Goal: Transaction & Acquisition: Purchase product/service

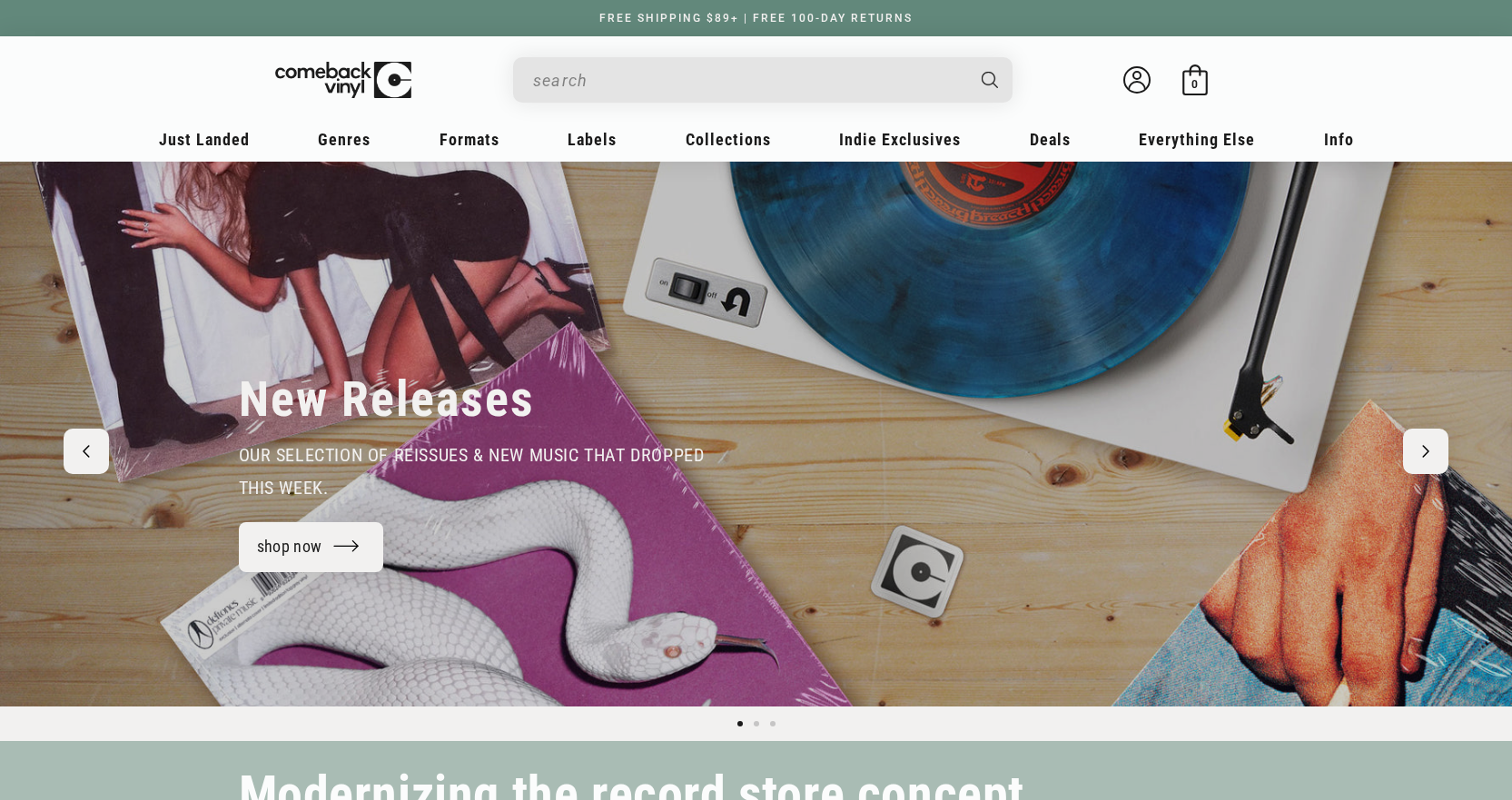
click at [656, 84] on input "When autocomplete results are available use up and down arrows to review and en…" at bounding box center [748, 81] width 431 height 38
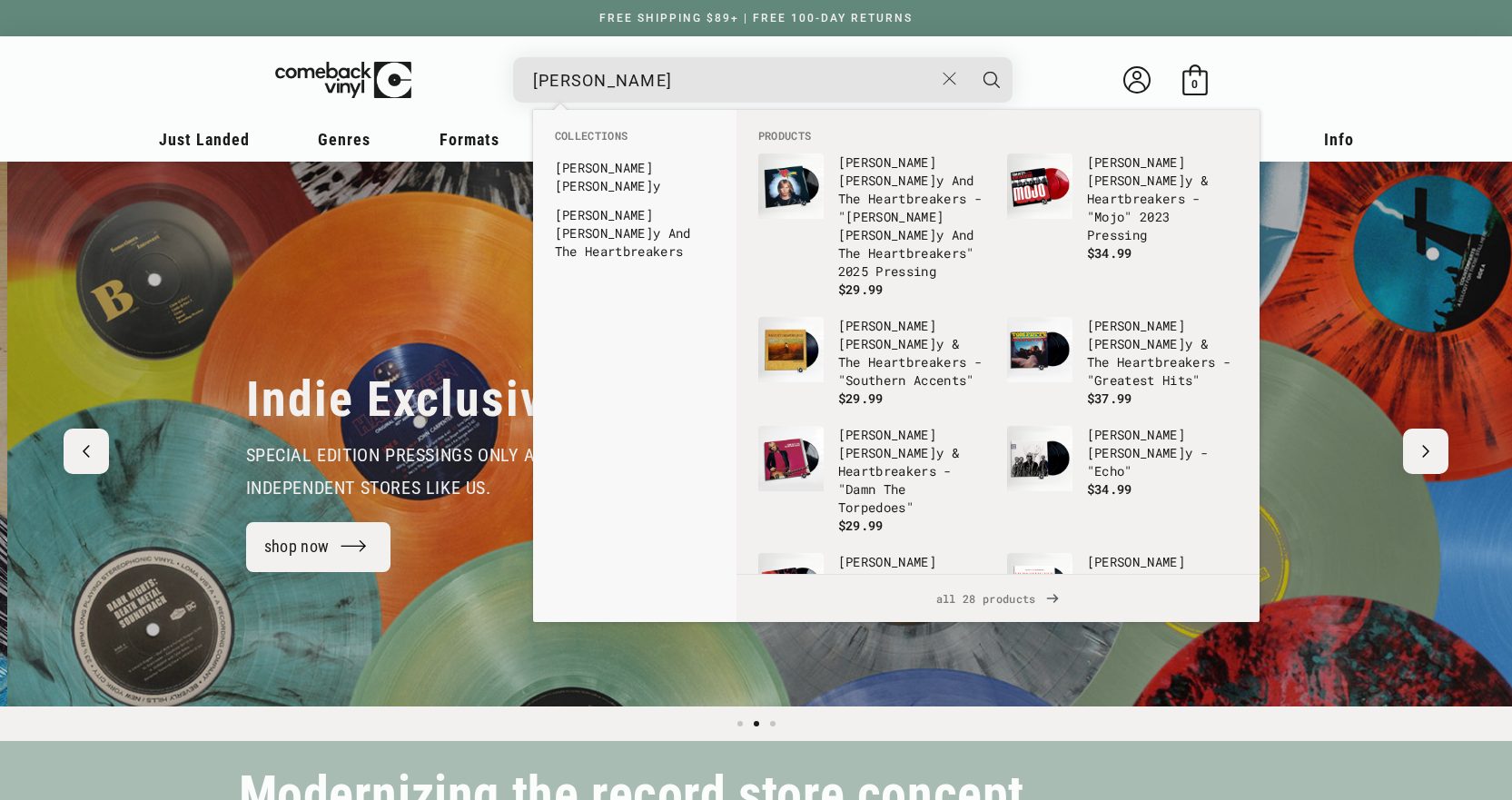
scroll to position [0, 1512]
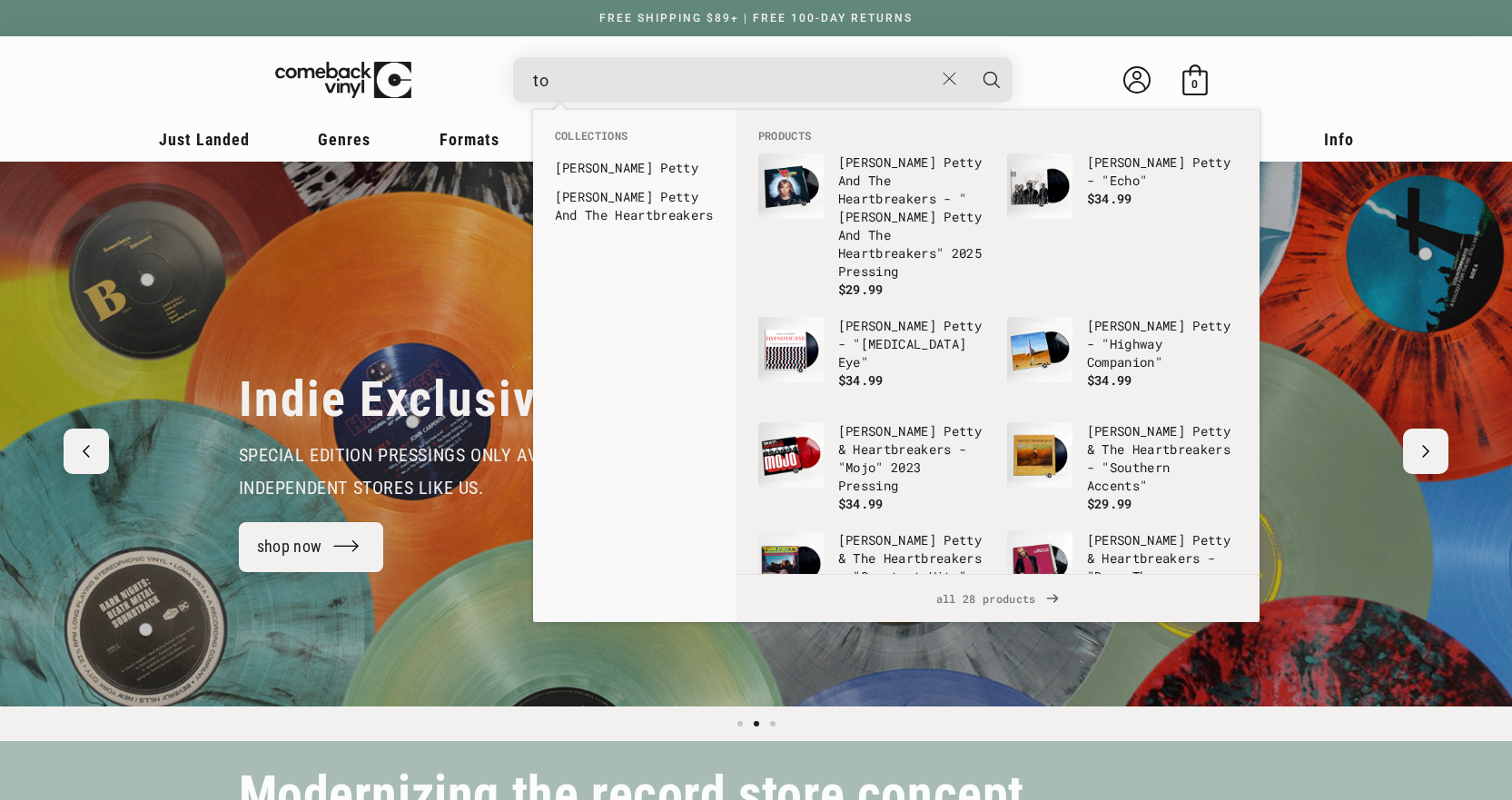
type input "t"
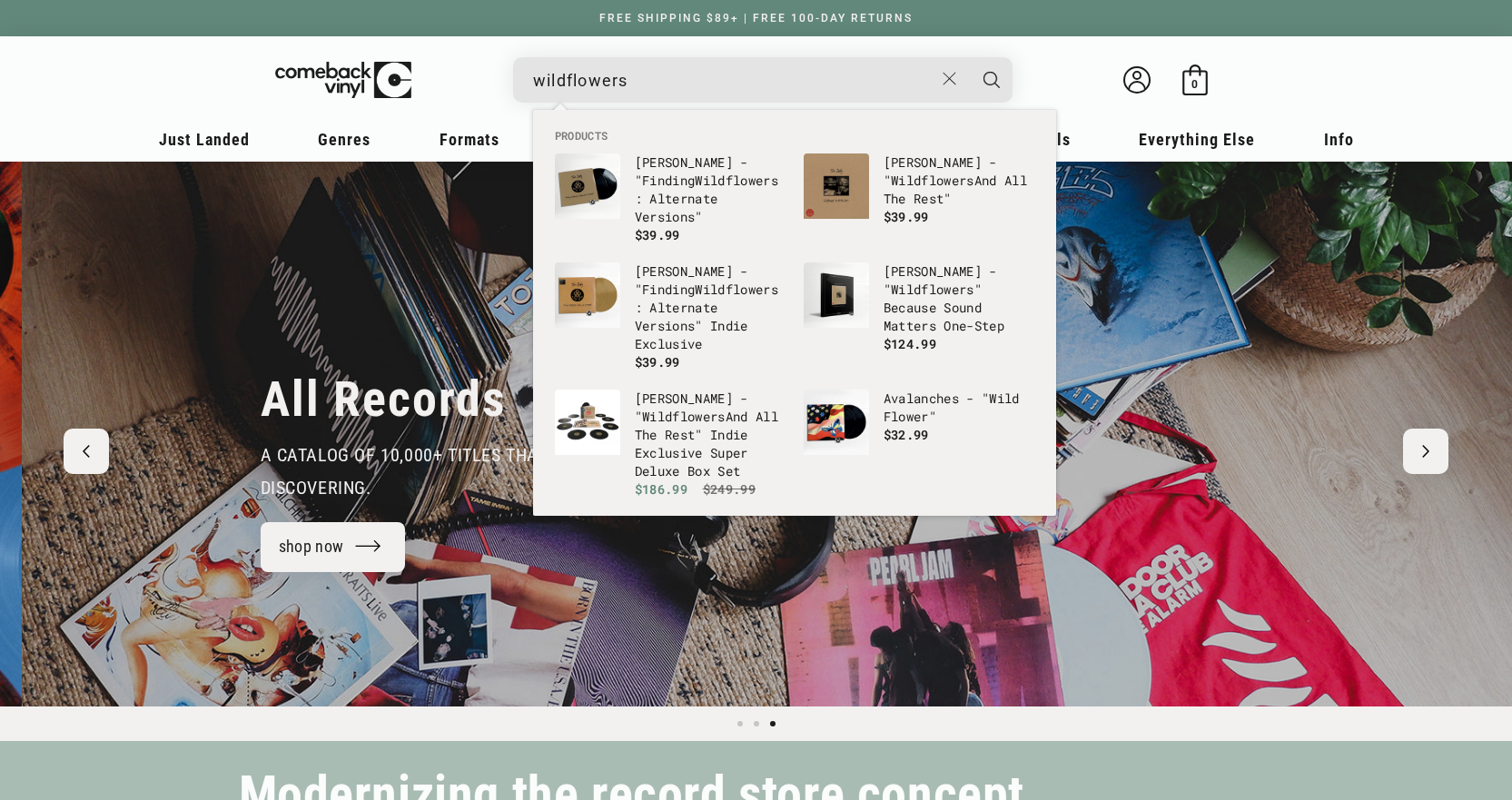
scroll to position [0, 3024]
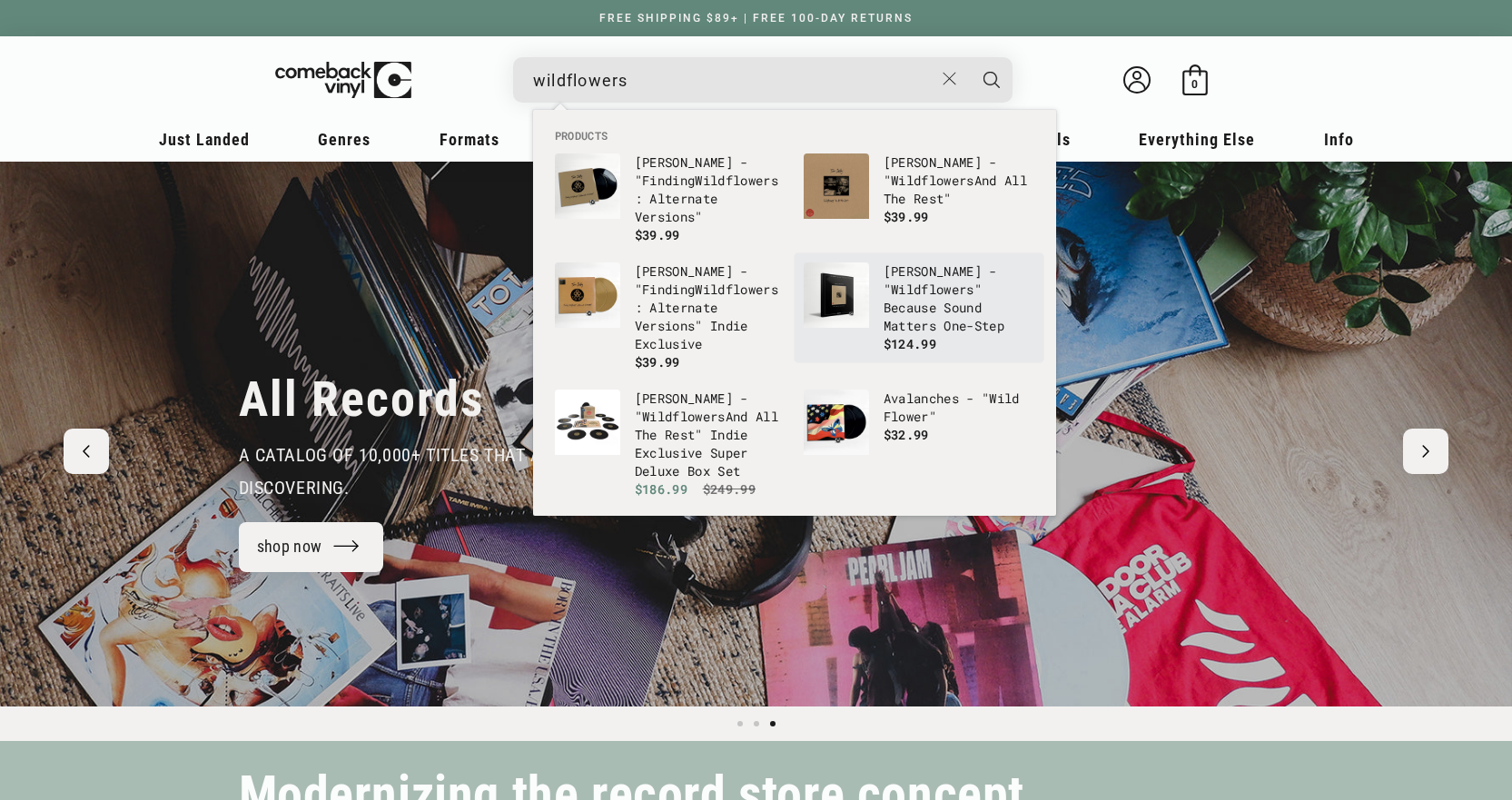
type input "wildflowers"
click at [919, 281] on b "Wildflowers" at bounding box center [933, 289] width 84 height 17
